Goal: Use online tool/utility: Utilize a website feature to perform a specific function

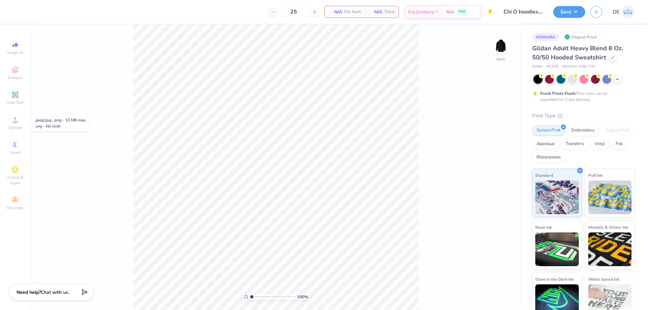
click at [14, 127] on span "Upload" at bounding box center [15, 127] width 14 height 5
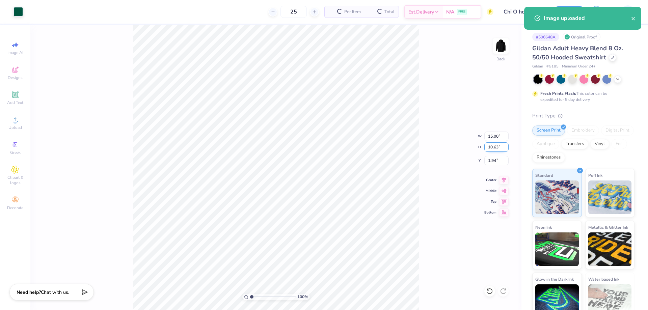
click at [490, 145] on input "10.63" at bounding box center [497, 147] width 24 height 9
click at [491, 137] on input "15.00" at bounding box center [497, 136] width 24 height 9
type input "2.00"
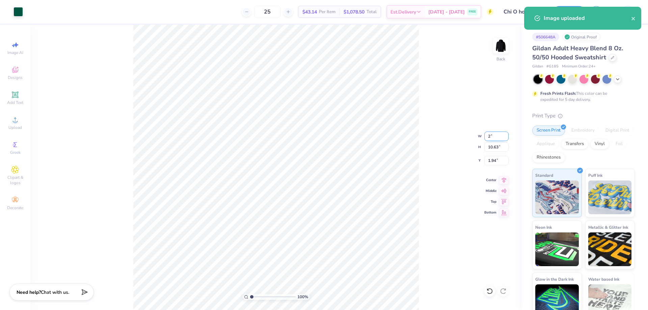
type input "1.42"
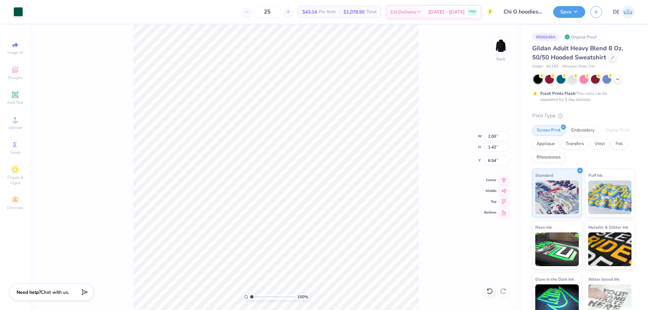
type input "3.00"
click at [490, 134] on input "2.00" at bounding box center [497, 136] width 24 height 9
click at [488, 136] on input "2.00" at bounding box center [497, 136] width 24 height 9
type input "2.50"
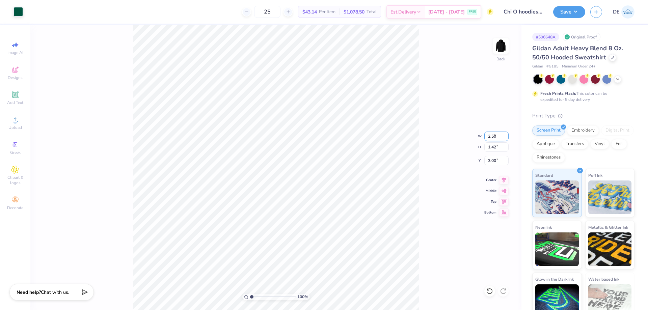
type input "1.77"
click at [492, 159] on input "2.82" at bounding box center [497, 160] width 24 height 9
type input "3.00"
click at [498, 46] on img at bounding box center [501, 45] width 27 height 27
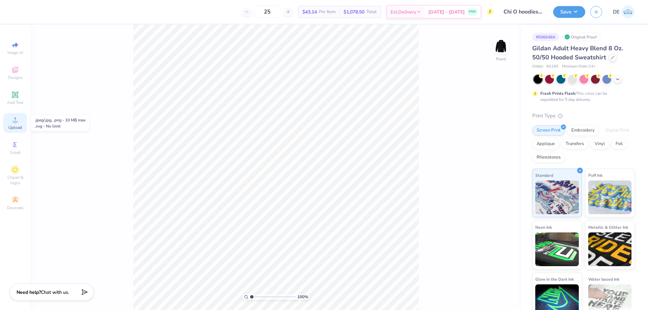
click at [17, 124] on div "Upload" at bounding box center [15, 123] width 24 height 20
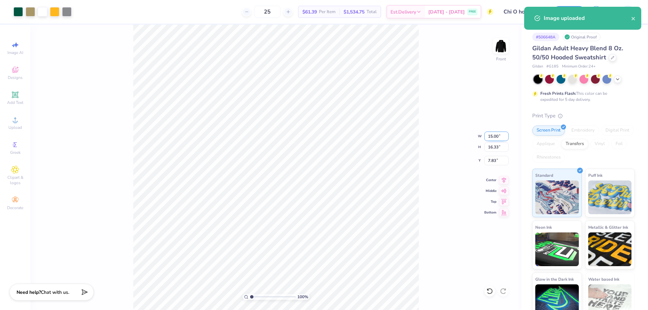
click at [490, 138] on input "15.00" at bounding box center [497, 136] width 24 height 9
type input "12.00"
type input "13.07"
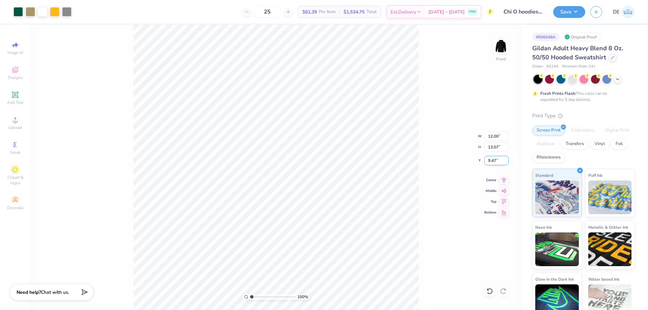
click at [489, 158] on input "9.47" at bounding box center [497, 160] width 24 height 9
type input "6.00"
click at [443, 150] on div "100 % Front W 12.00 12.00 " H 13.07 13.07 " Y 6.00 6.00 " Center Middle Top Bot…" at bounding box center [275, 168] width 491 height 286
click at [565, 9] on button "Save" at bounding box center [569, 11] width 32 height 12
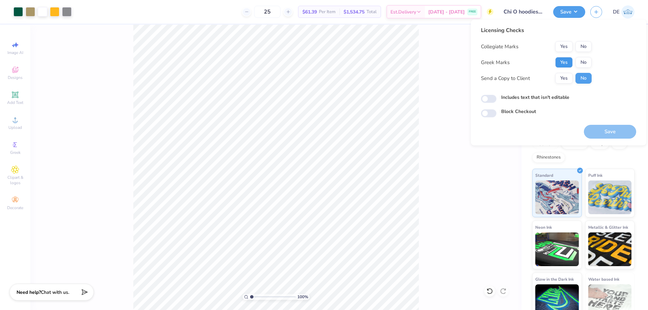
click at [562, 62] on button "Yes" at bounding box center [565, 62] width 18 height 11
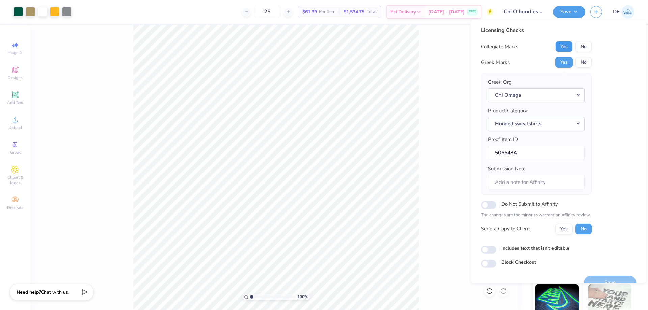
click at [561, 48] on button "Yes" at bounding box center [565, 46] width 18 height 11
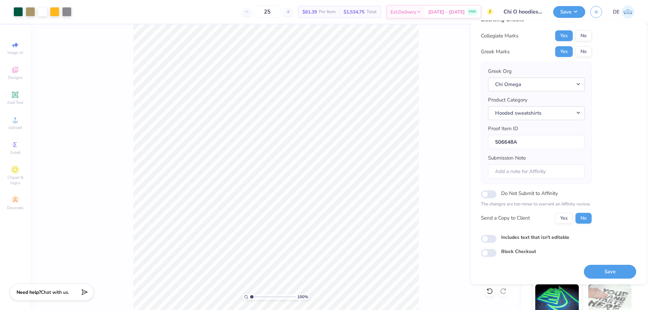
scroll to position [13, 0]
click at [601, 270] on button "Save" at bounding box center [610, 271] width 52 height 14
